Goal: Check status: Check status

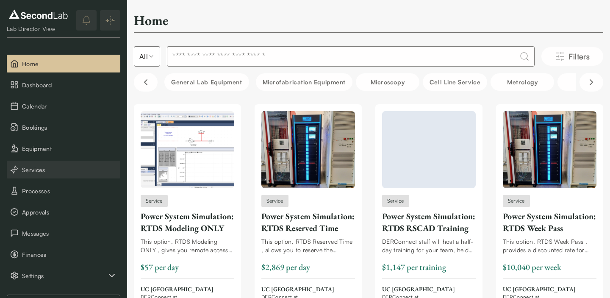
scroll to position [81, 0]
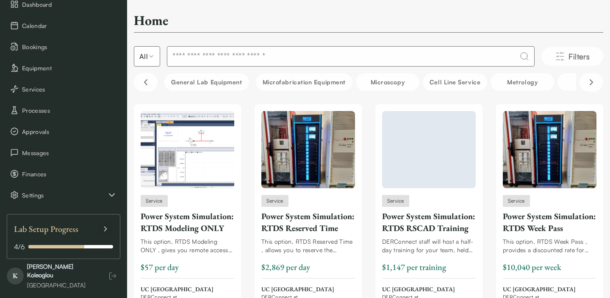
click at [110, 273] on icon "button" at bounding box center [112, 276] width 8 height 8
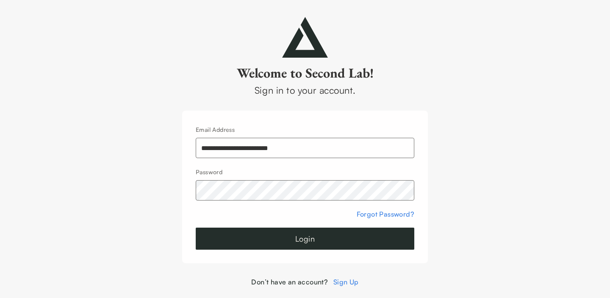
click at [297, 143] on input "**********" at bounding box center [305, 148] width 219 height 20
type input "**********"
click at [307, 239] on button "Login" at bounding box center [305, 239] width 219 height 22
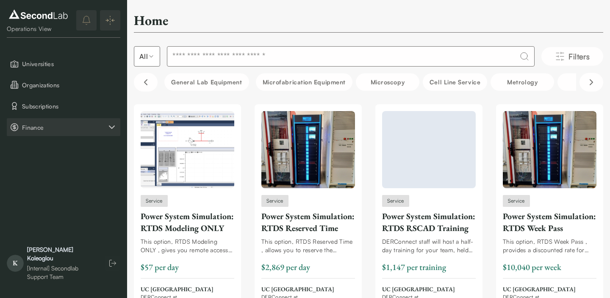
click at [32, 134] on button "Finance" at bounding box center [64, 127] width 114 height 18
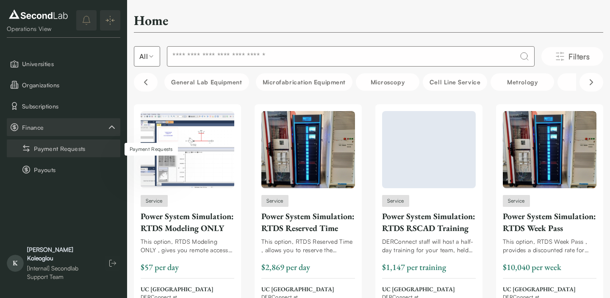
click at [36, 153] on button "Payment Requests" at bounding box center [64, 148] width 114 height 18
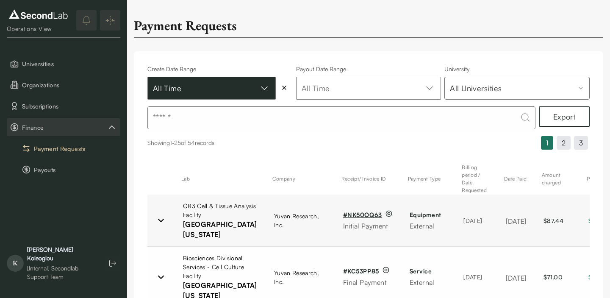
click at [247, 94] on button "All Time" at bounding box center [211, 88] width 128 height 23
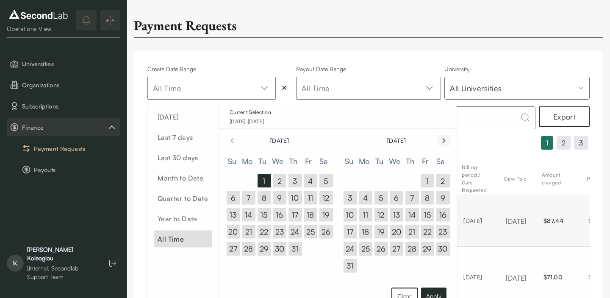
click at [441, 143] on icon "Go to next month" at bounding box center [444, 140] width 8 height 10
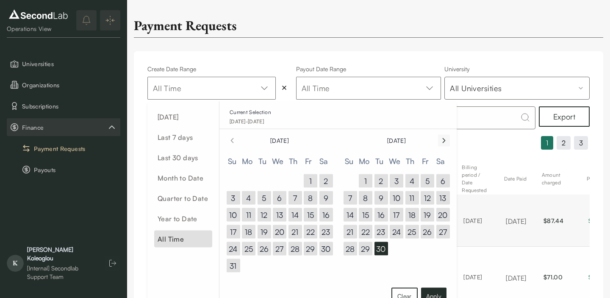
click at [367, 198] on button "8" at bounding box center [366, 198] width 14 height 14
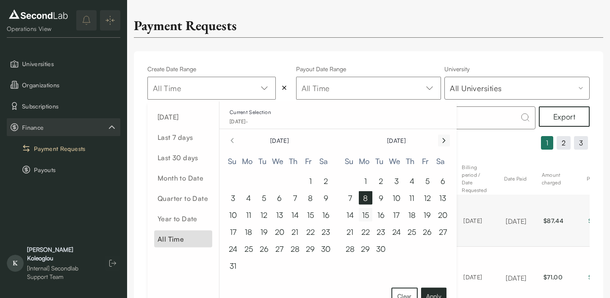
click at [367, 196] on button "8" at bounding box center [366, 198] width 14 height 14
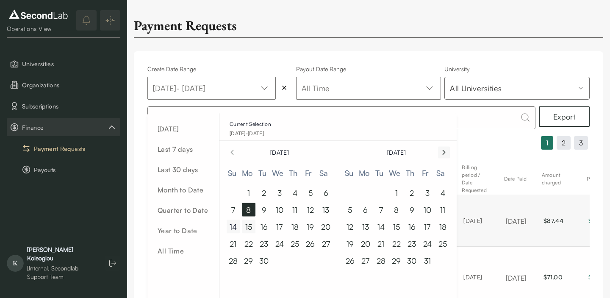
click at [232, 224] on button "14" at bounding box center [234, 227] width 14 height 14
click at [247, 214] on button "8" at bounding box center [249, 210] width 14 height 14
click at [234, 223] on button "14" at bounding box center [234, 227] width 14 height 14
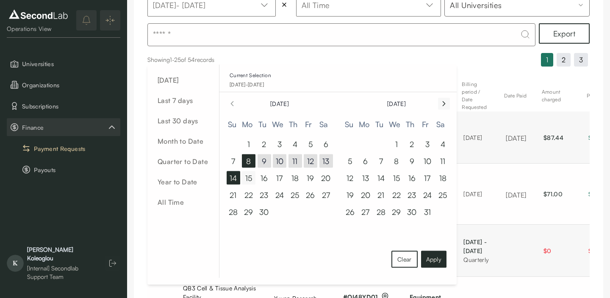
scroll to position [95, 0]
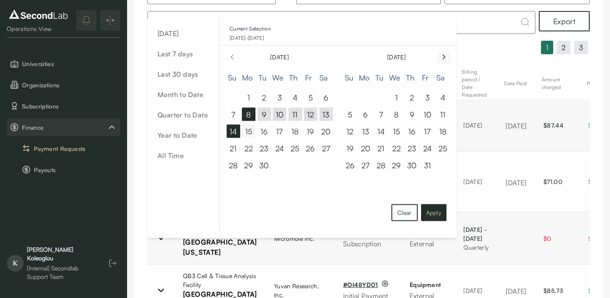
click at [426, 212] on button "Apply" at bounding box center [433, 212] width 25 height 17
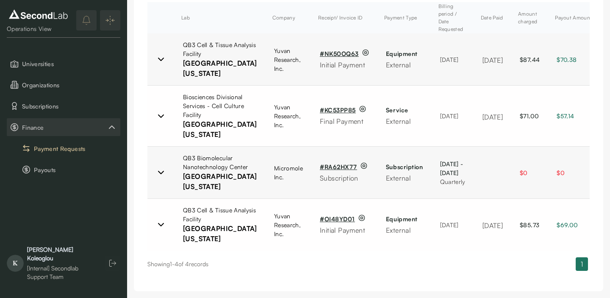
scroll to position [247, 0]
